Goal: Task Accomplishment & Management: Manage account settings

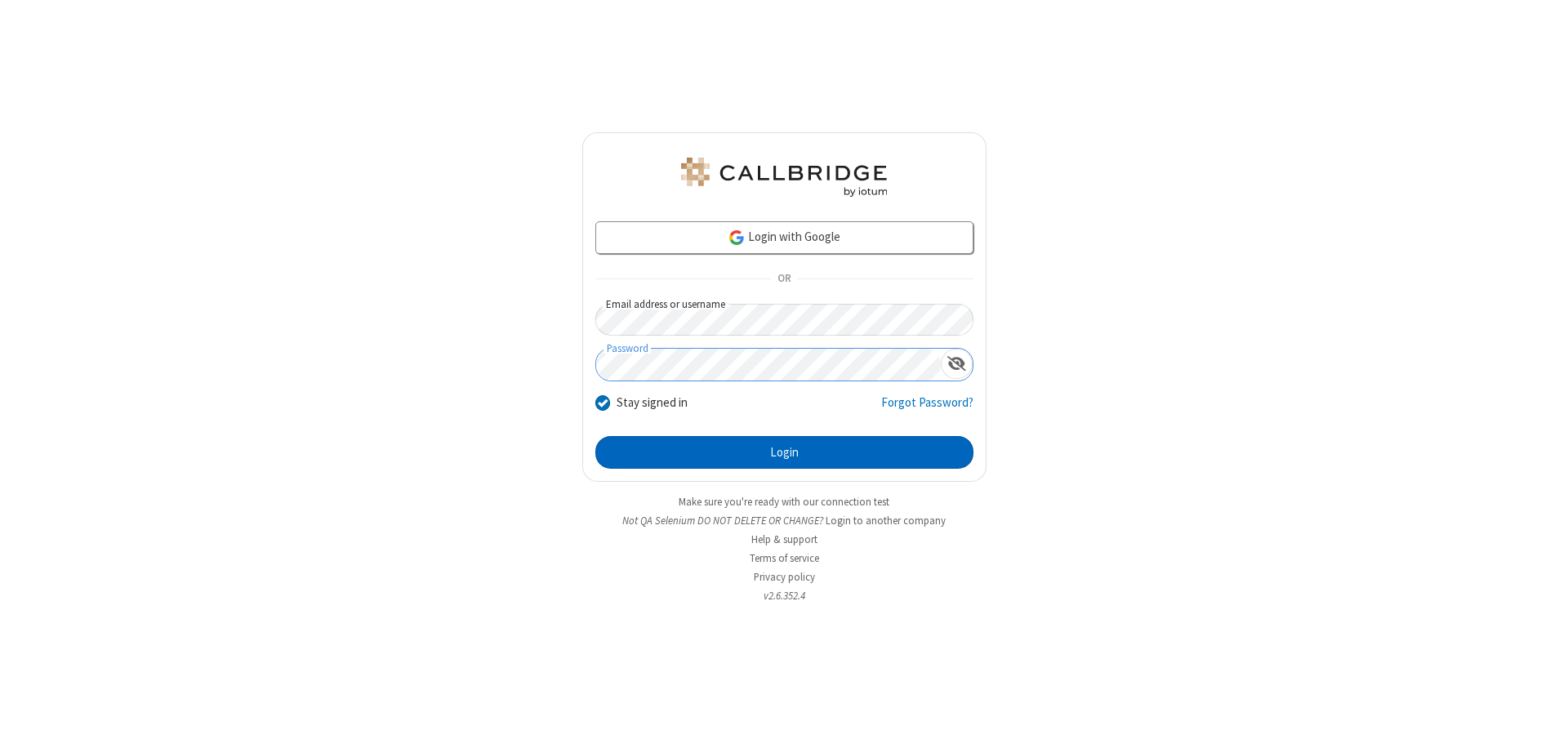
click at [784, 452] on button "Login" at bounding box center [784, 452] width 379 height 32
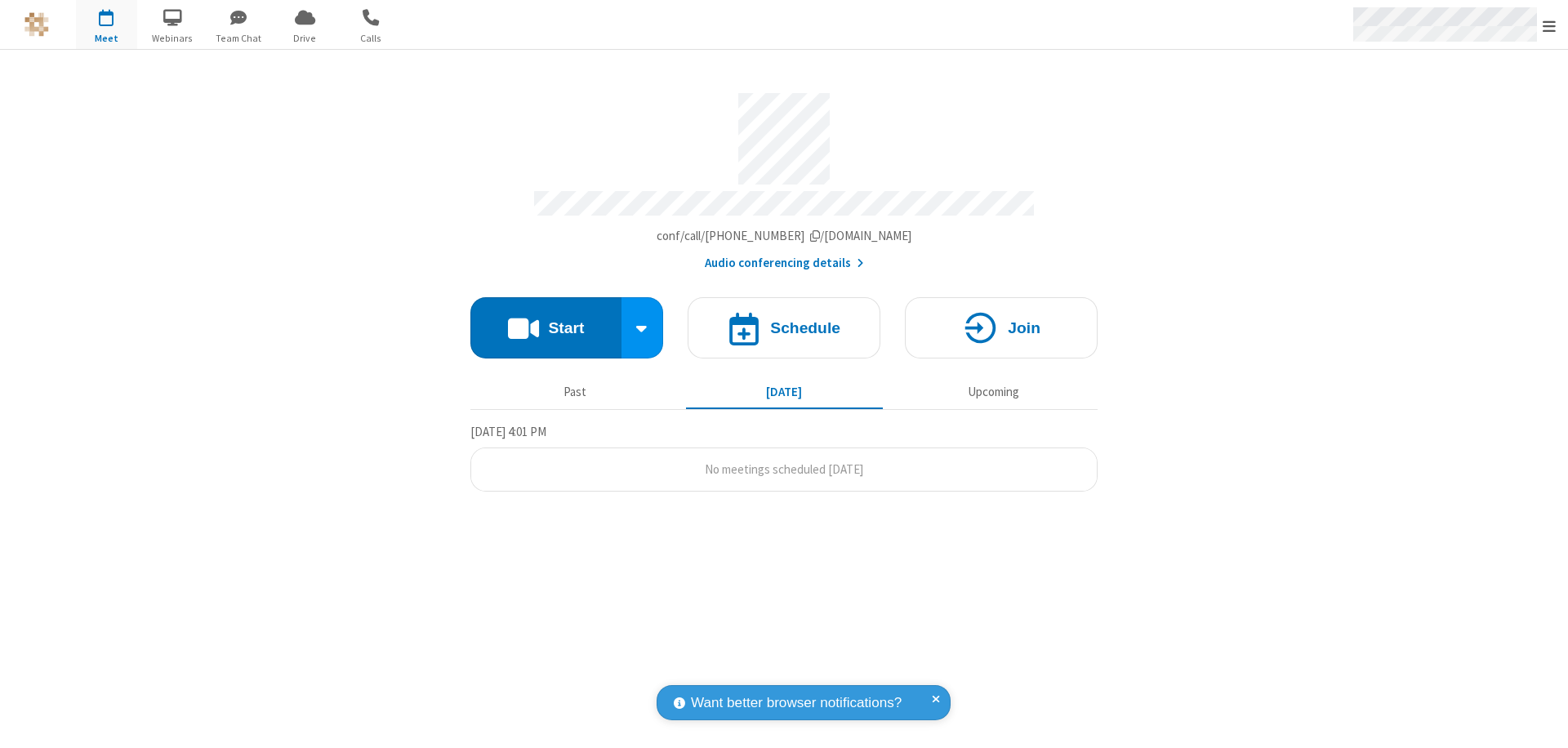
click at [1550, 25] on span "Open menu" at bounding box center [1550, 25] width 13 height 17
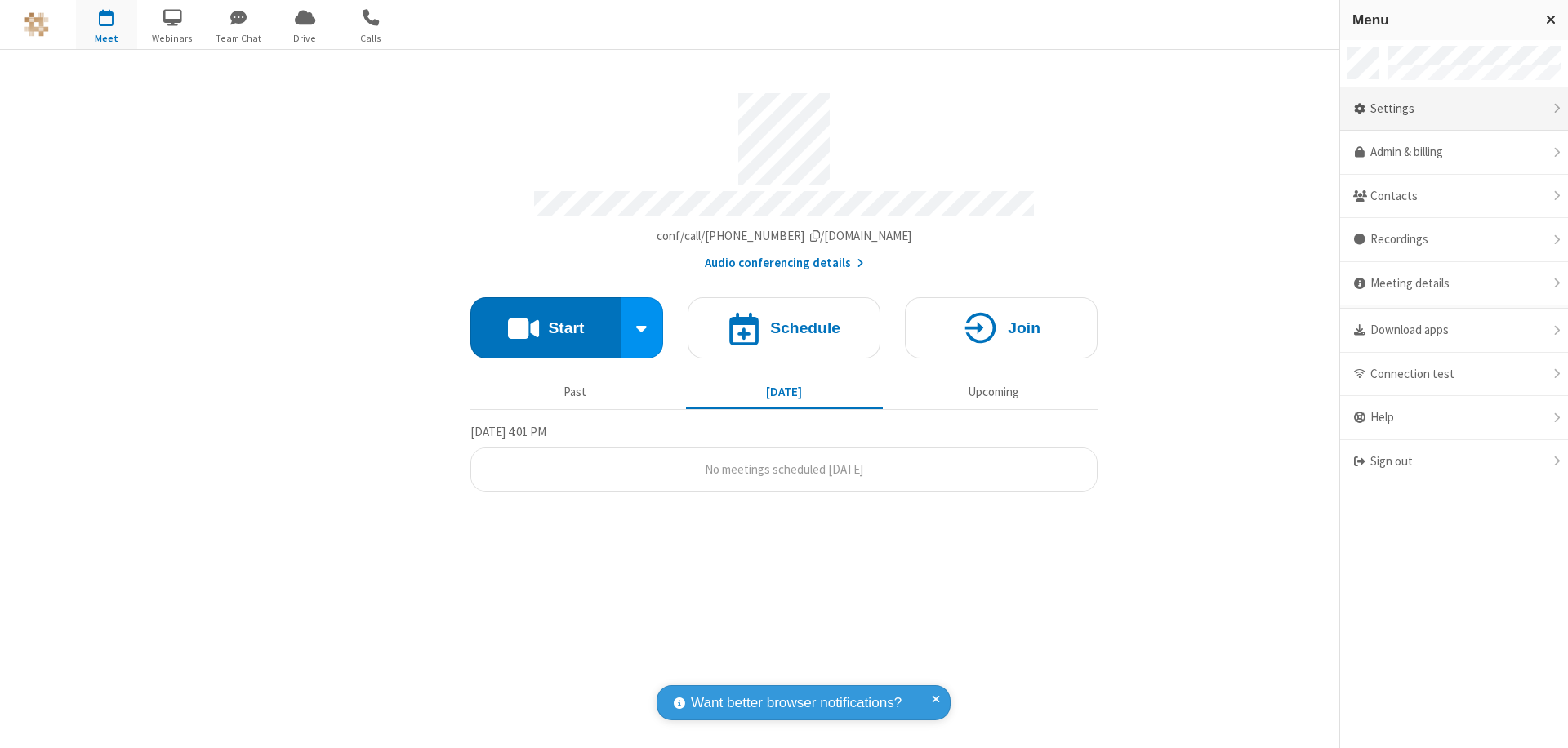
click at [1454, 109] on div "Settings" at bounding box center [1454, 110] width 228 height 44
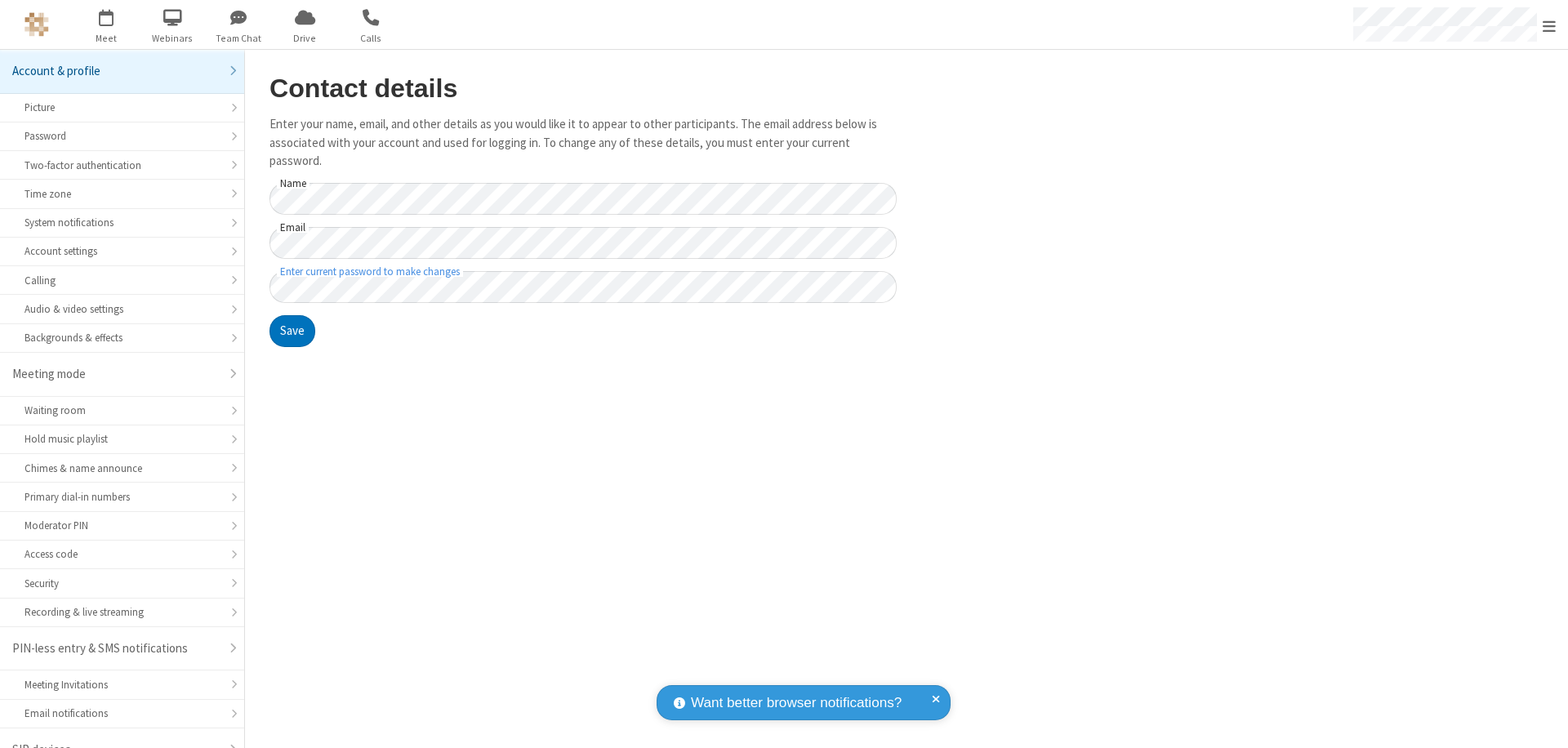
scroll to position [23, 0]
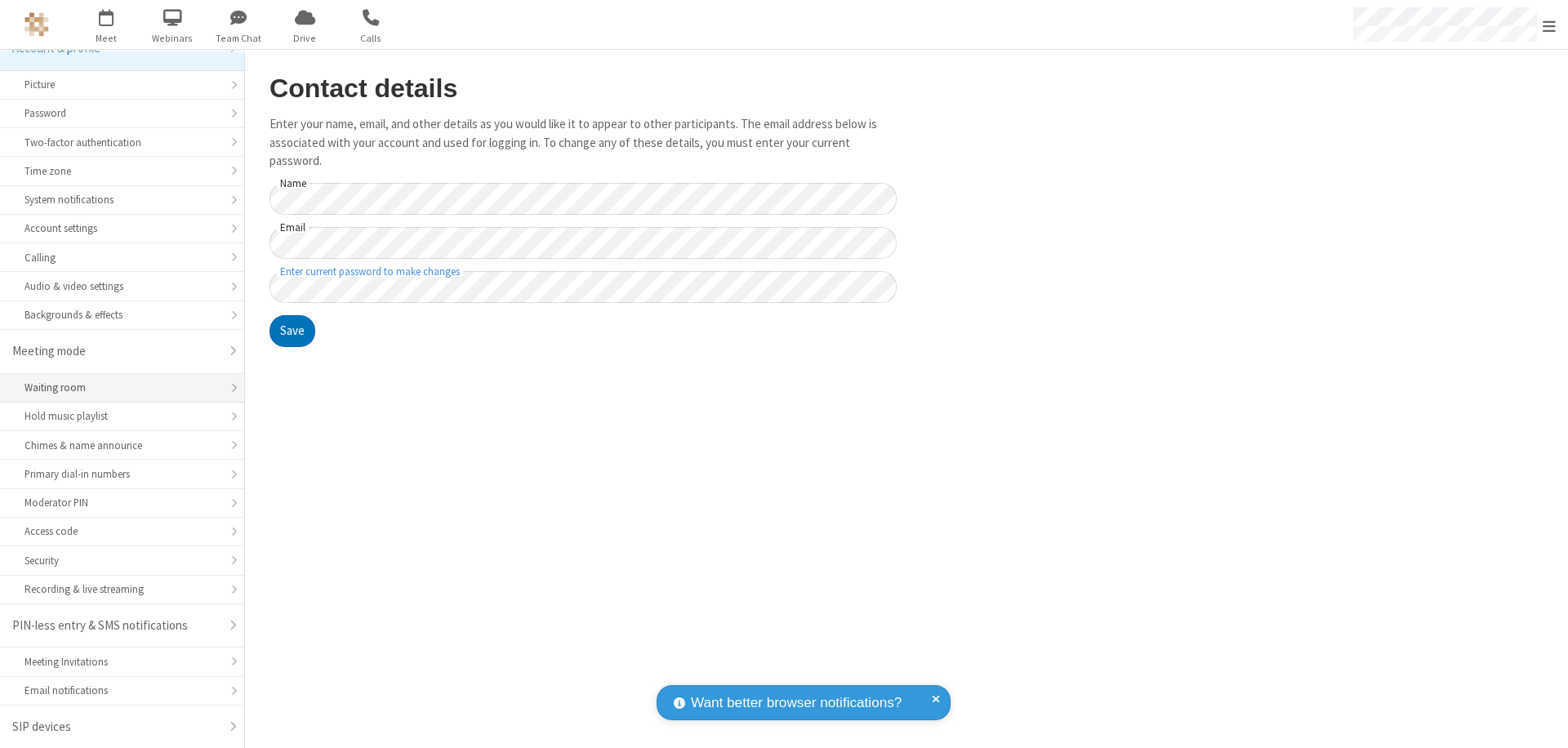
click at [116, 388] on div "Waiting room" at bounding box center [122, 387] width 195 height 16
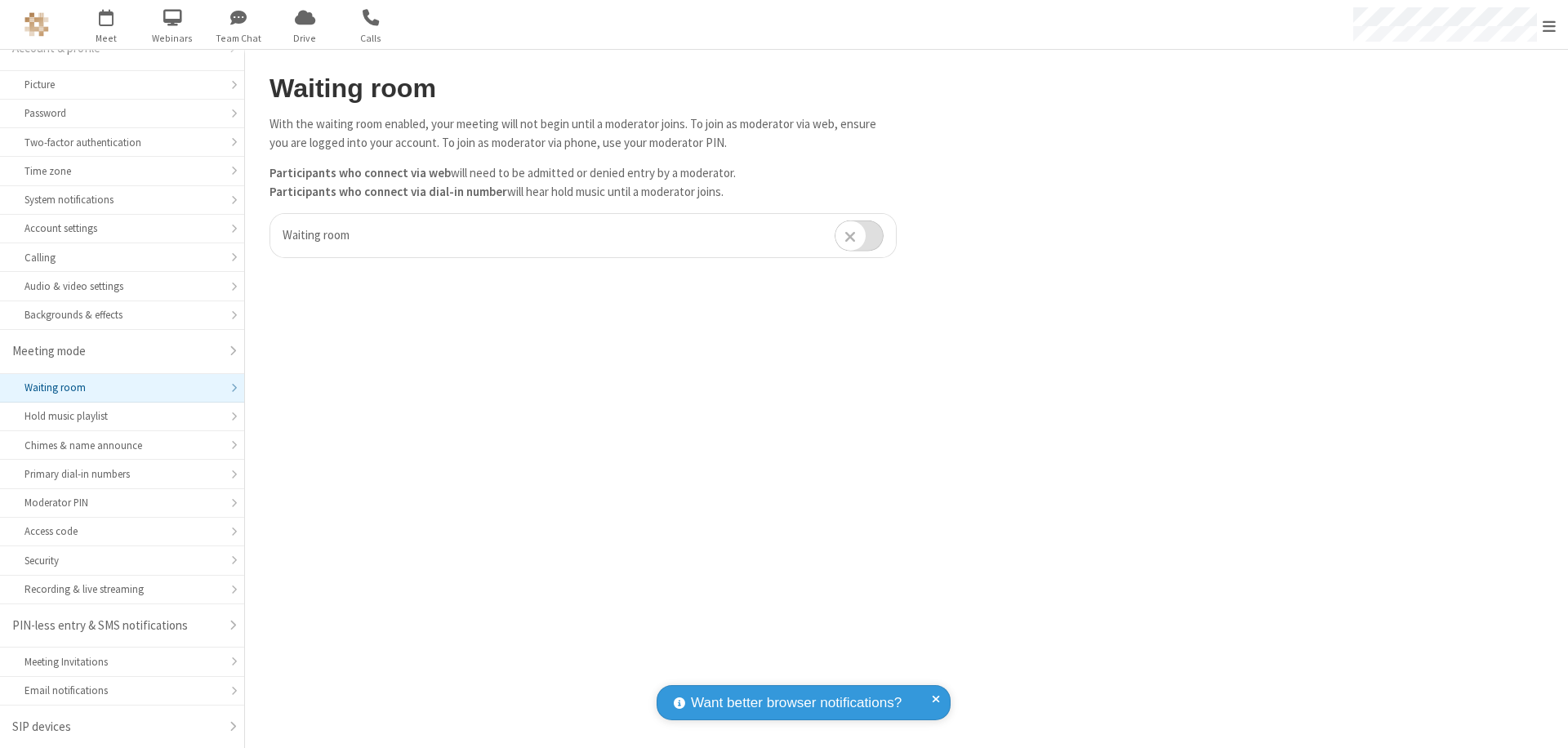
click at [859, 235] on input "checkbox" at bounding box center [859, 235] width 49 height 32
checkbox input "true"
click at [1550, 25] on span "Open menu" at bounding box center [1550, 25] width 13 height 17
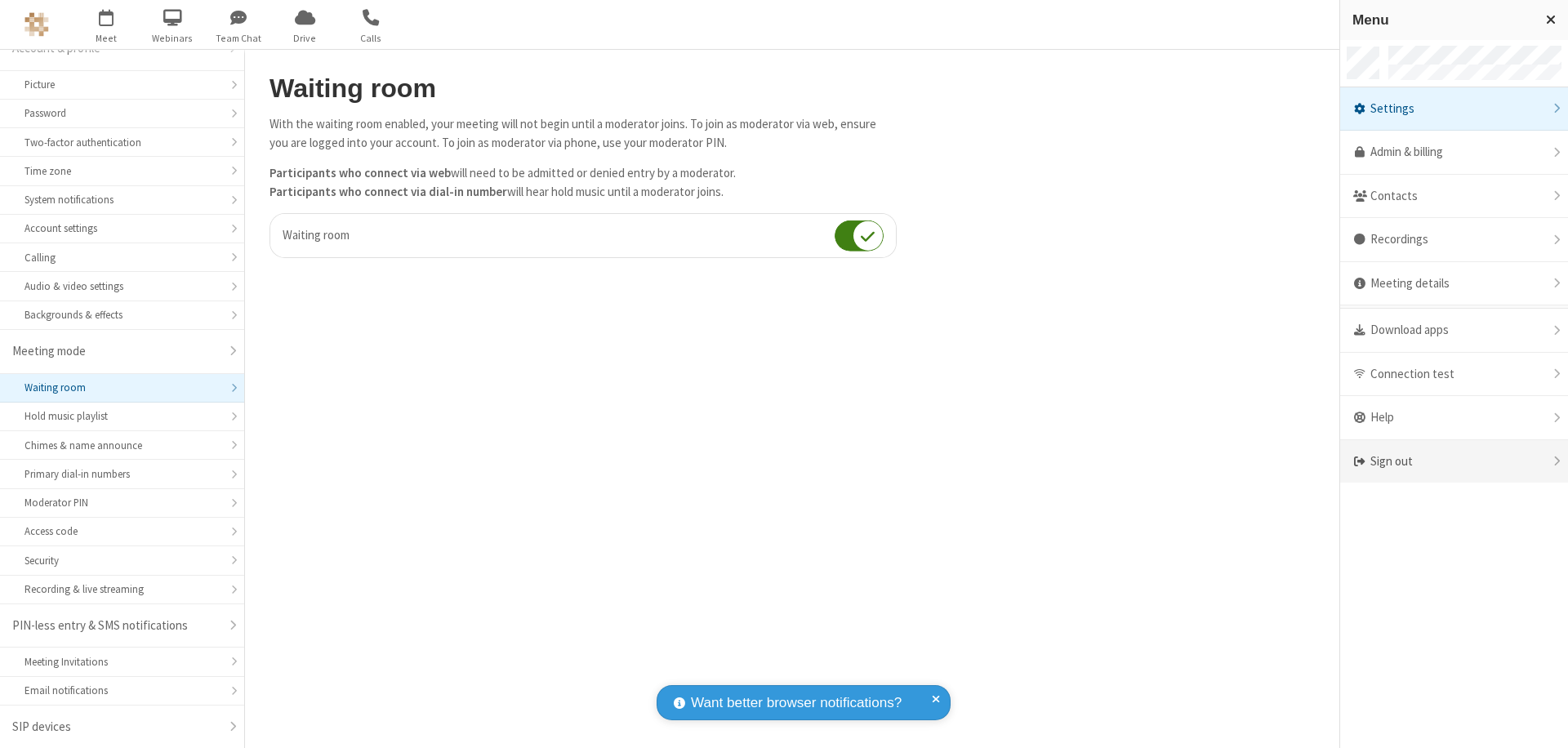
click at [1454, 461] on div "Sign out" at bounding box center [1454, 461] width 228 height 43
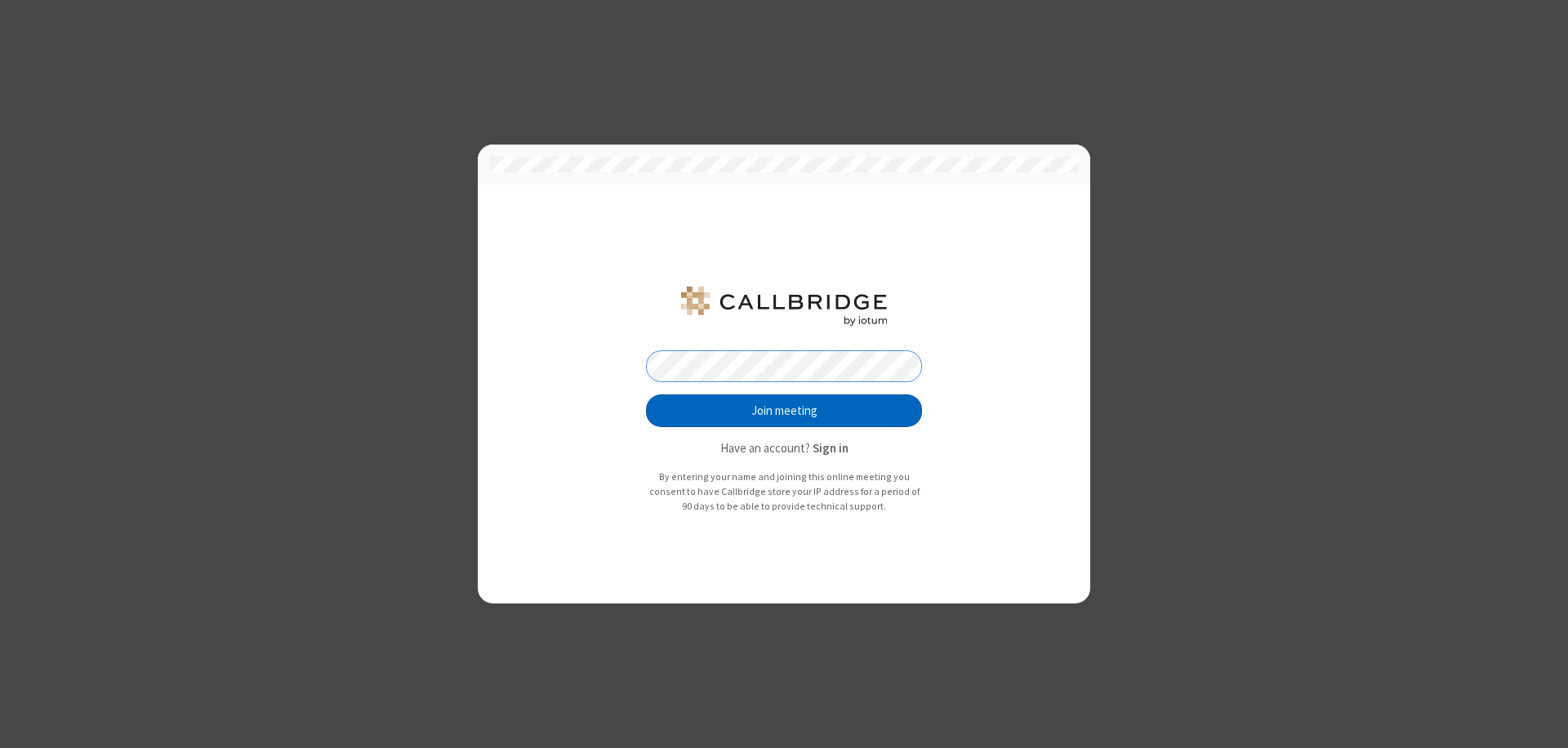
click at [784, 411] on button "Join meeting" at bounding box center [784, 410] width 276 height 32
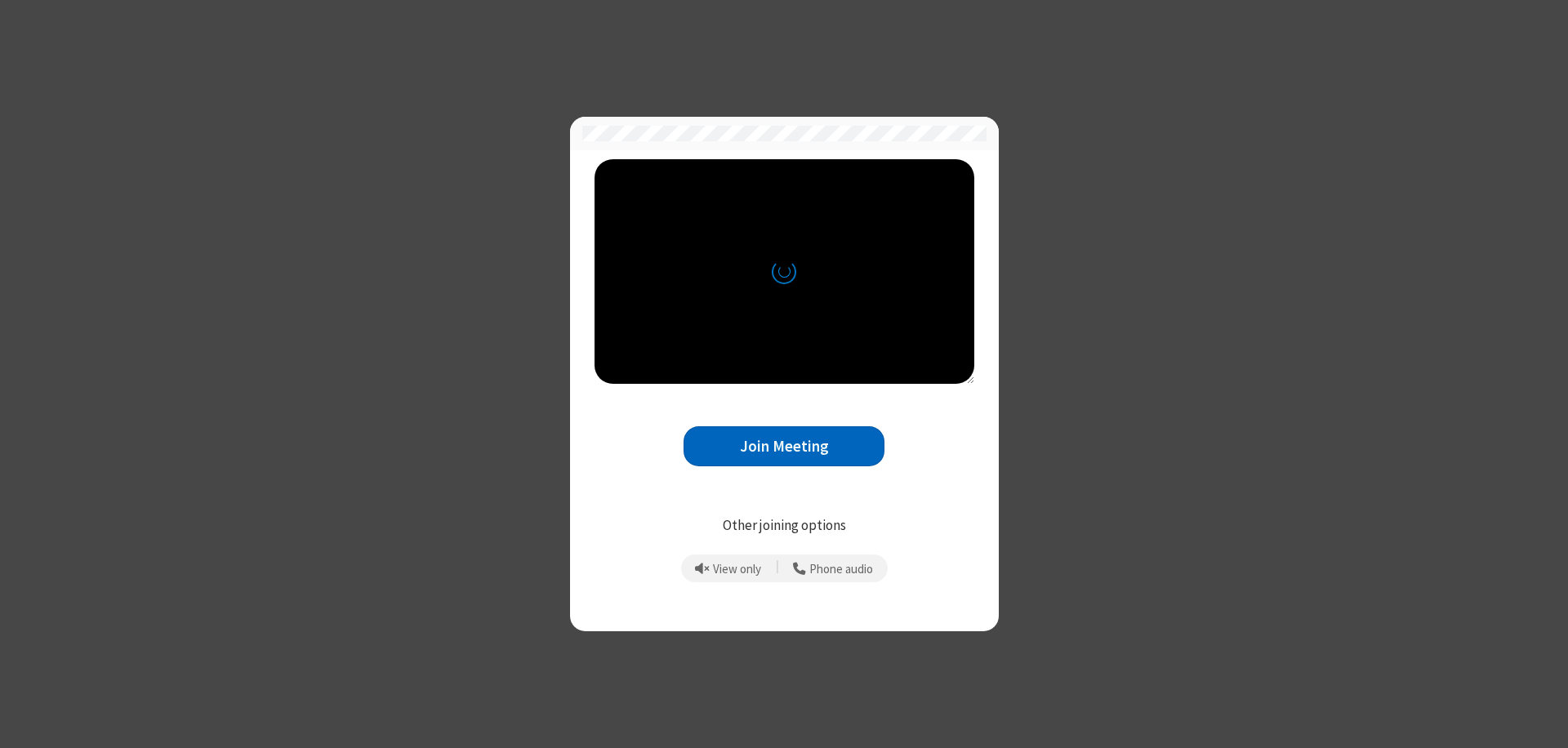
click at [784, 446] on button "Join Meeting" at bounding box center [784, 446] width 201 height 40
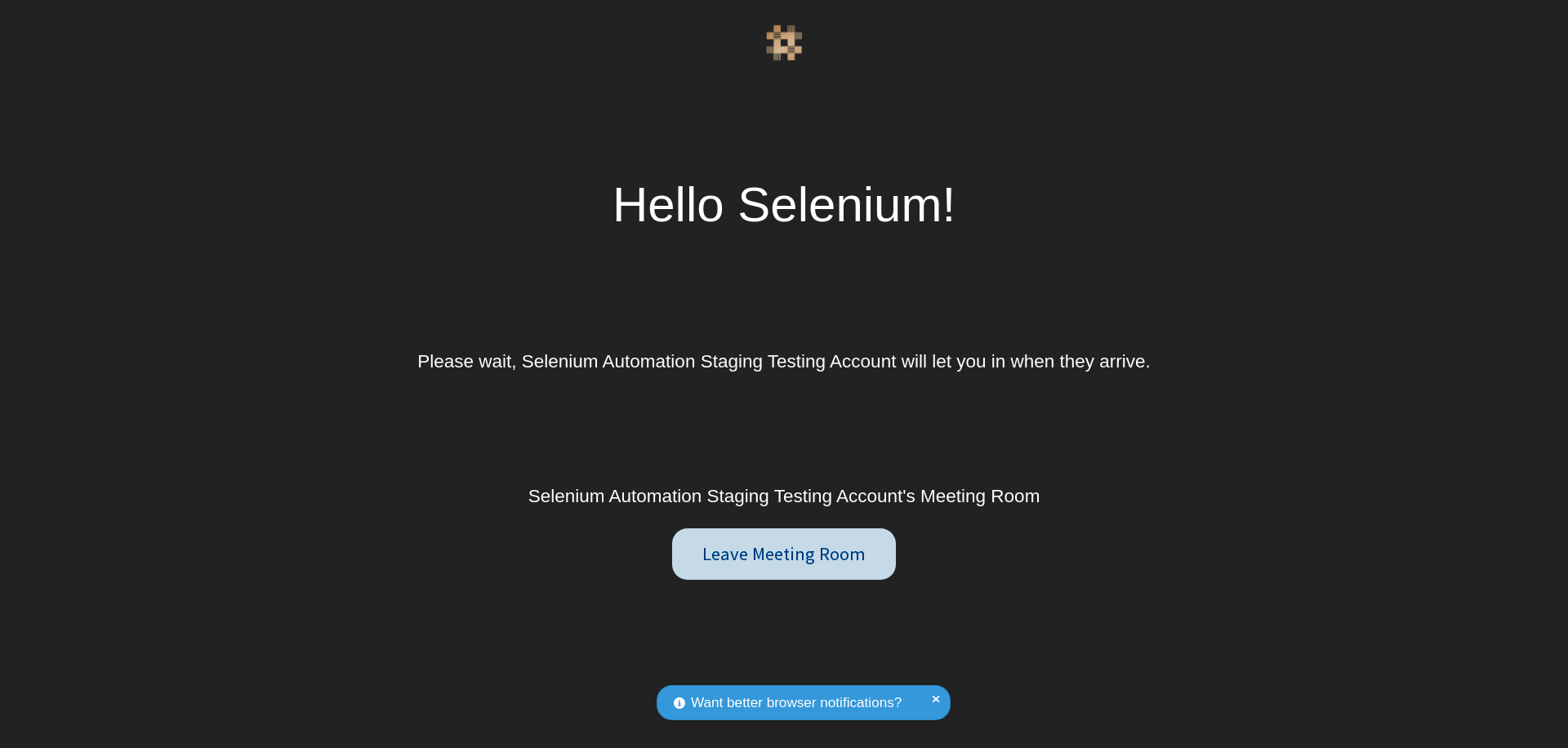
click at [784, 554] on button "Leave Meeting Room" at bounding box center [784, 555] width 223 height 53
